Goal: Task Accomplishment & Management: Use online tool/utility

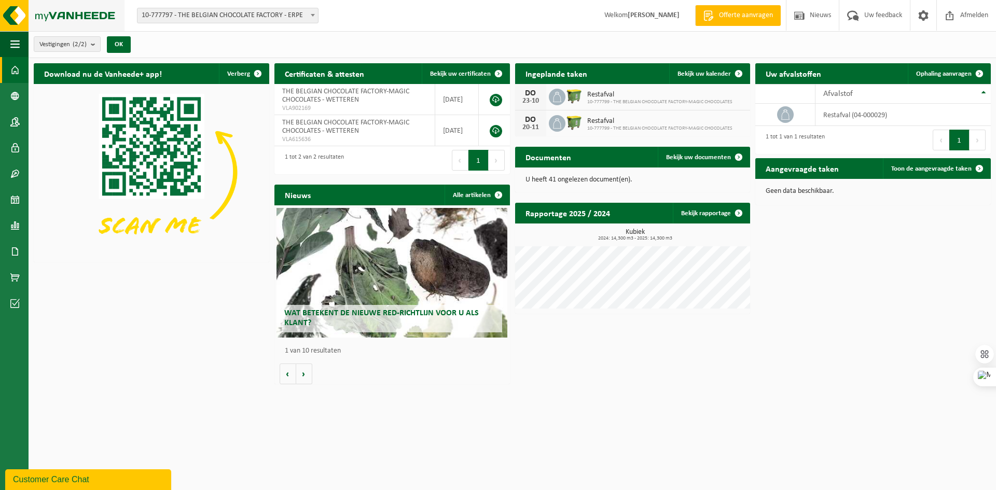
click at [68, 16] on img at bounding box center [62, 15] width 124 height 31
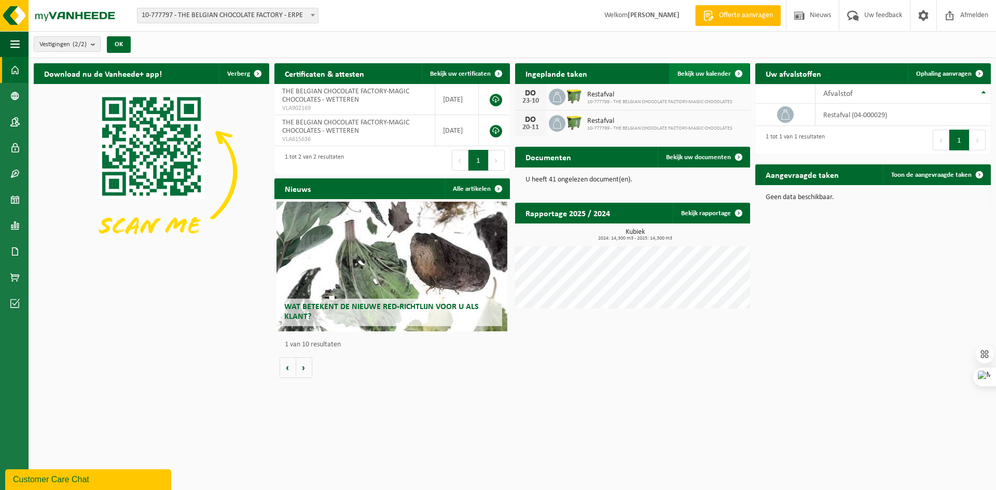
click at [699, 72] on span "Bekijk uw kalender" at bounding box center [703, 74] width 53 height 7
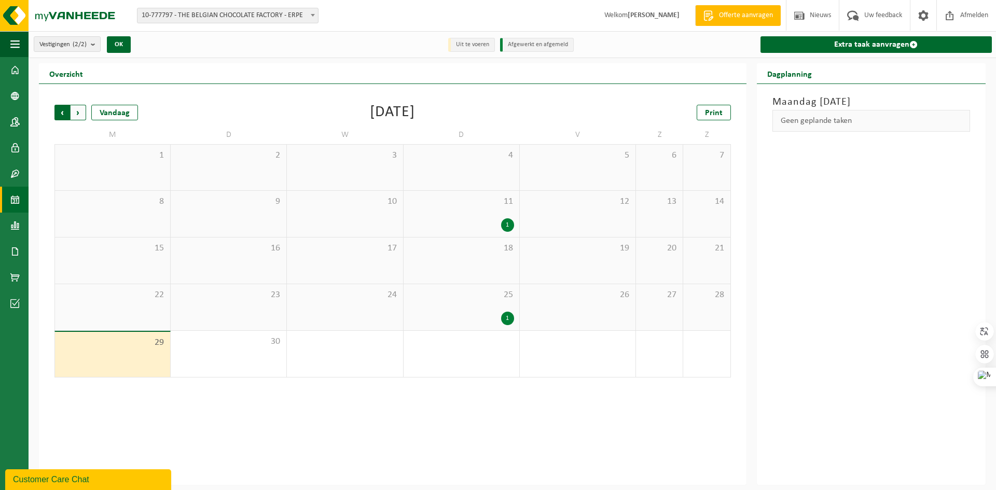
click at [79, 114] on span "Volgende" at bounding box center [79, 113] width 16 height 16
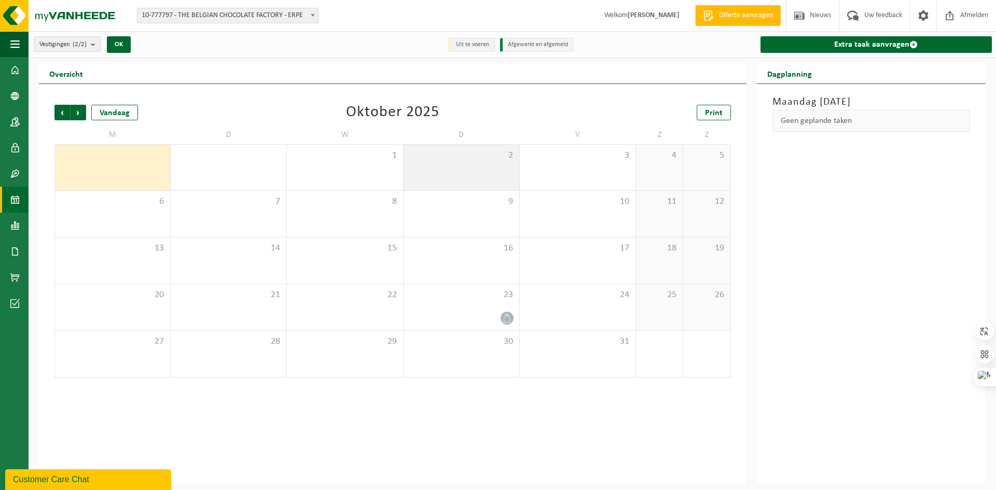
click at [498, 177] on div "2" at bounding box center [462, 168] width 116 height 46
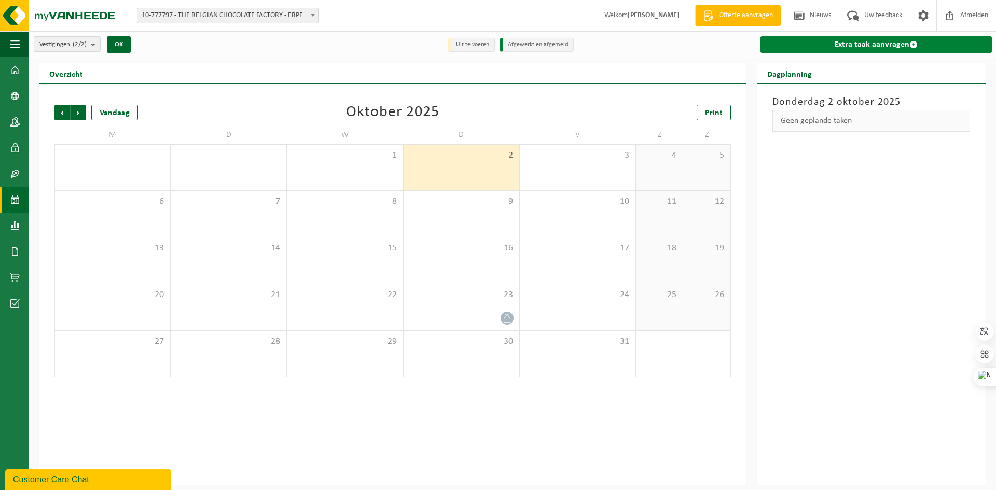
click at [824, 41] on link "Extra taak aanvragen" at bounding box center [875, 44] width 231 height 17
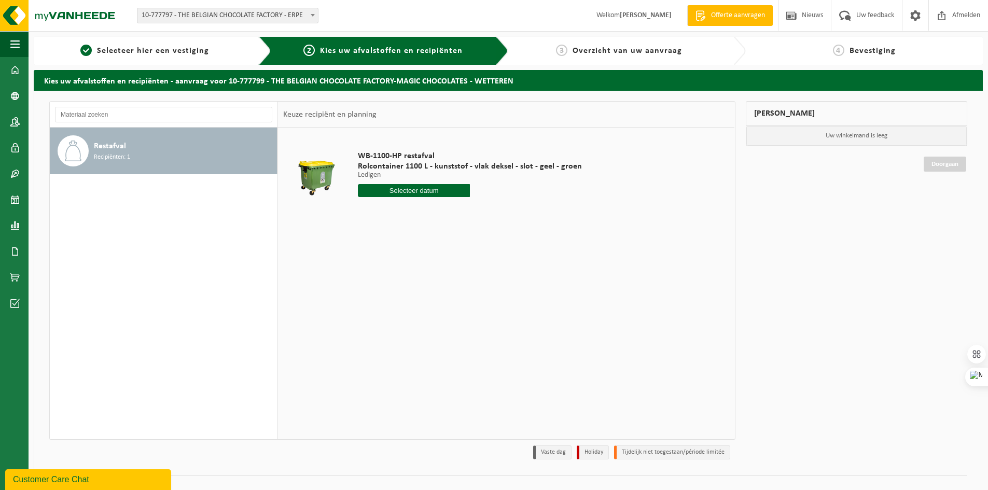
click at [407, 192] on input "text" at bounding box center [414, 190] width 112 height 13
click at [475, 214] on icon at bounding box center [475, 214] width 17 height 17
click at [418, 244] on div "2" at bounding box center [422, 249] width 18 height 17
type input "Van 2025-10-02"
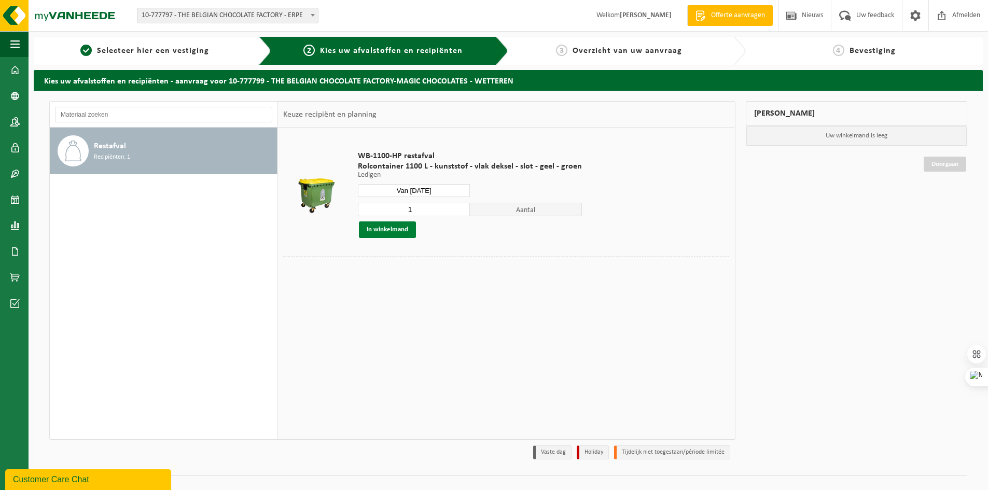
click at [395, 230] on button "In winkelmand" at bounding box center [387, 229] width 57 height 17
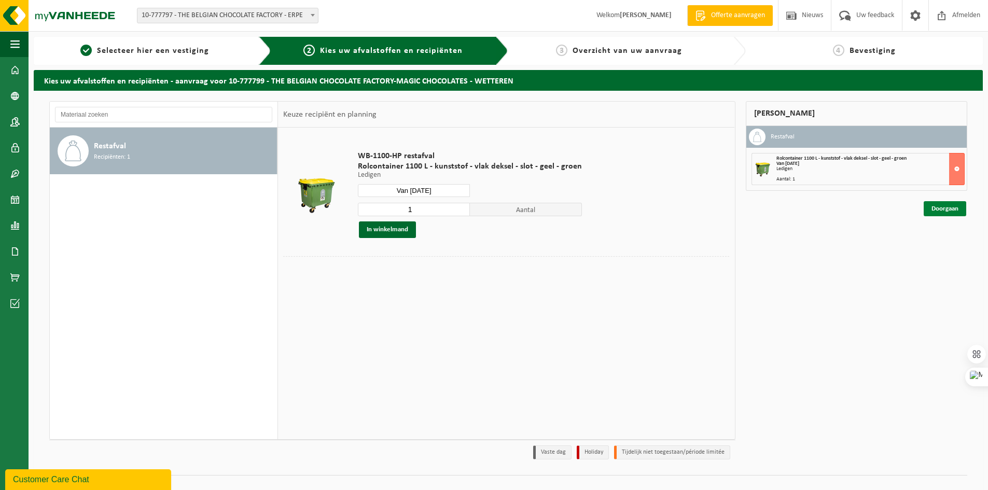
click at [947, 212] on link "Doorgaan" at bounding box center [945, 208] width 43 height 15
